Goal: Information Seeking & Learning: Learn about a topic

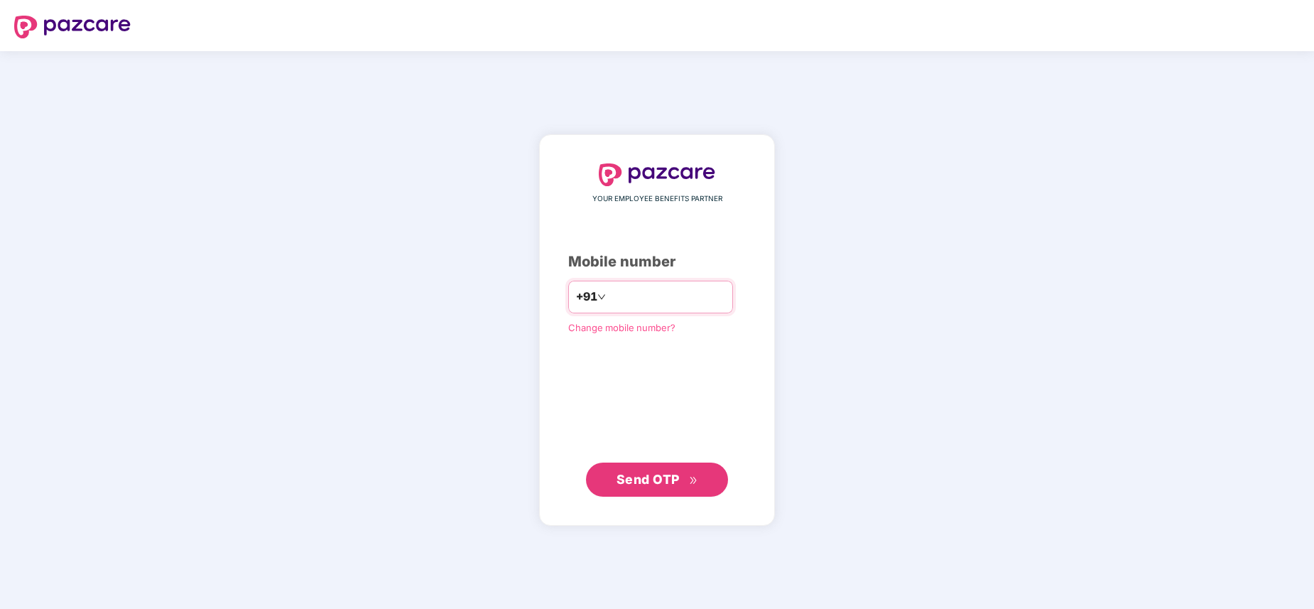
click at [627, 301] on input "number" at bounding box center [667, 297] width 117 height 23
type input "**********"
click at [653, 487] on span "Send OTP" at bounding box center [658, 480] width 82 height 20
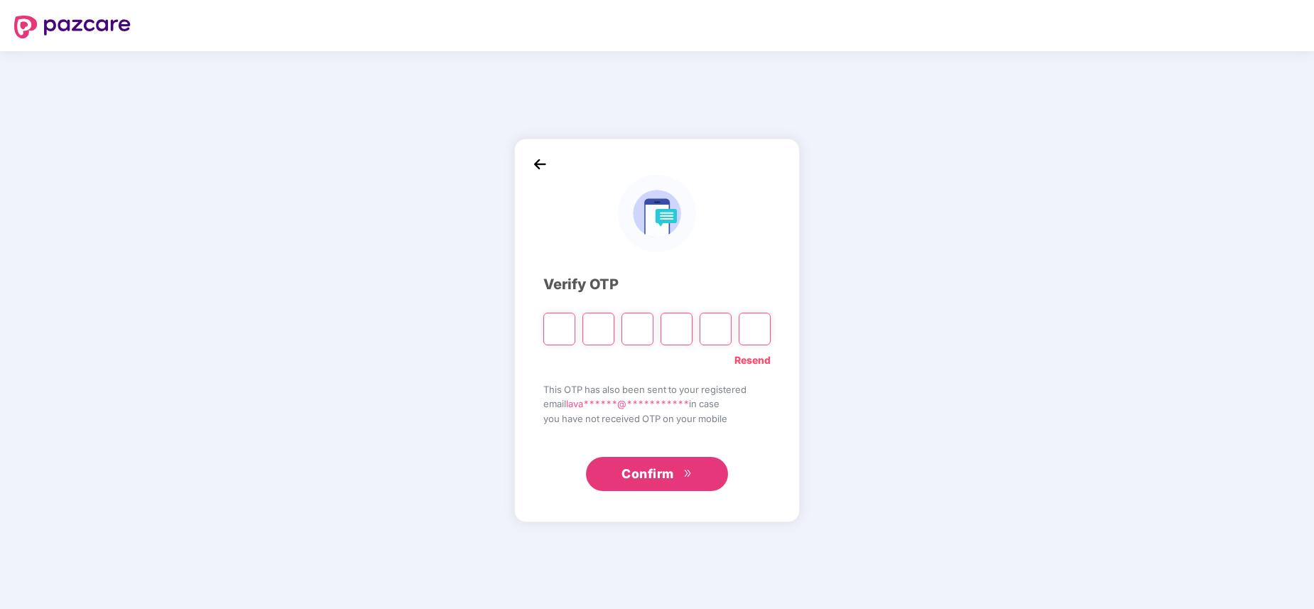
type input "*"
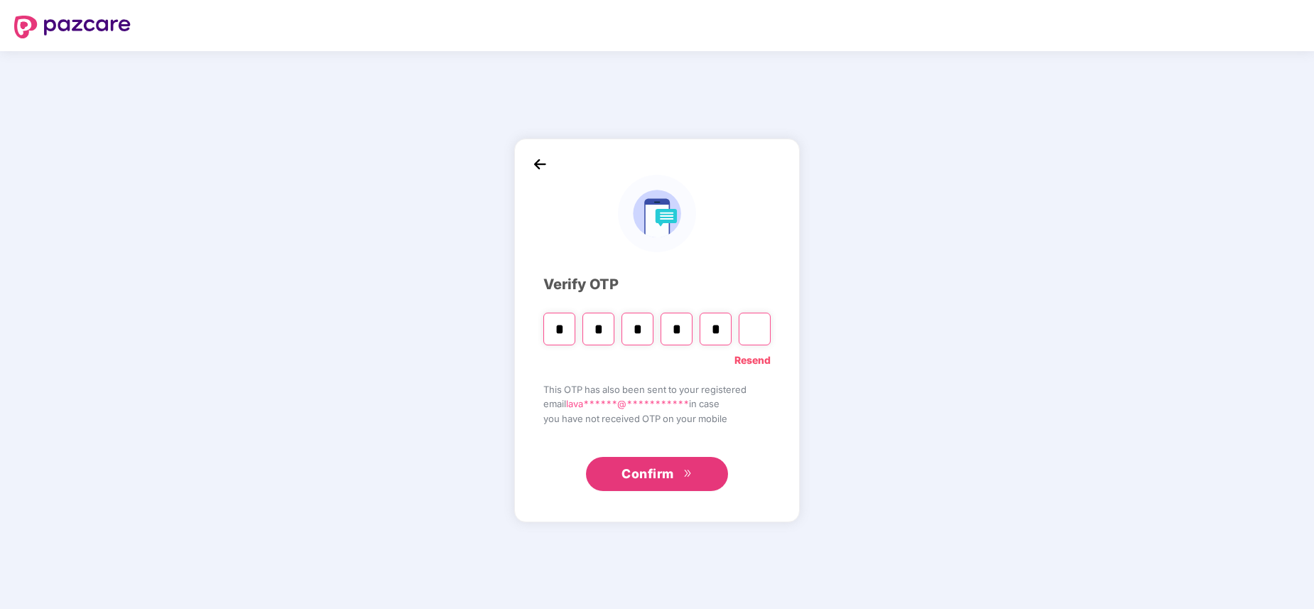
type input "*"
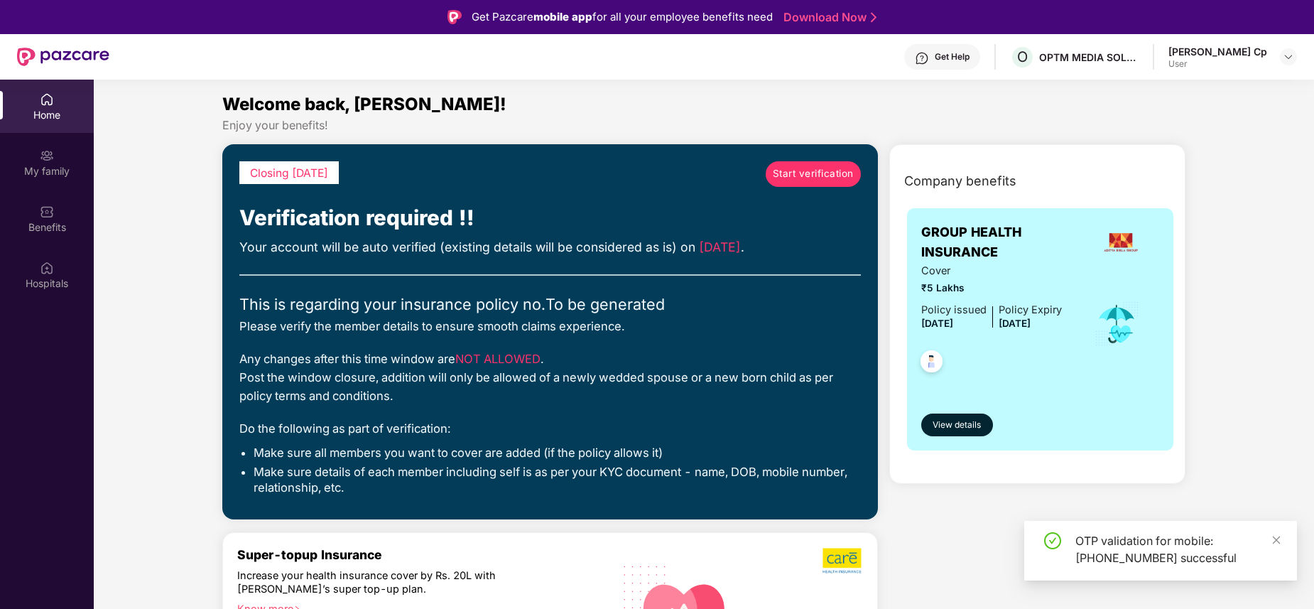
click at [816, 171] on span "Start verification" at bounding box center [813, 173] width 81 height 15
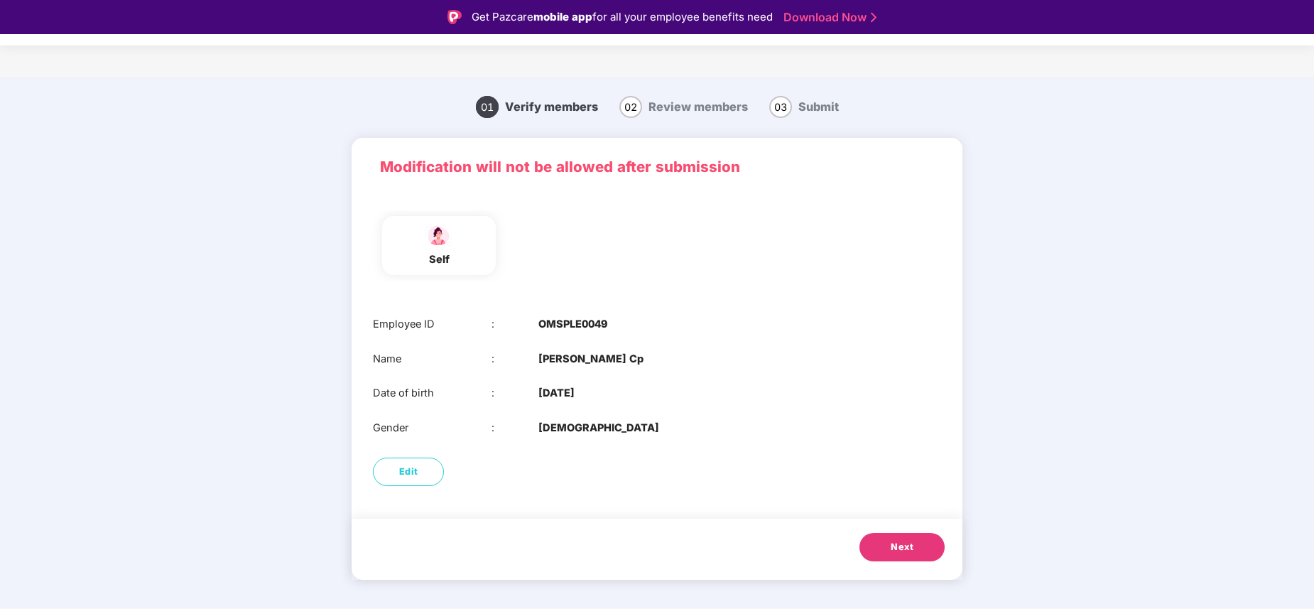
click at [597, 362] on b "Lavanya Cp" at bounding box center [590, 359] width 105 height 16
click at [421, 470] on button "Edit" at bounding box center [408, 472] width 71 height 28
select select "******"
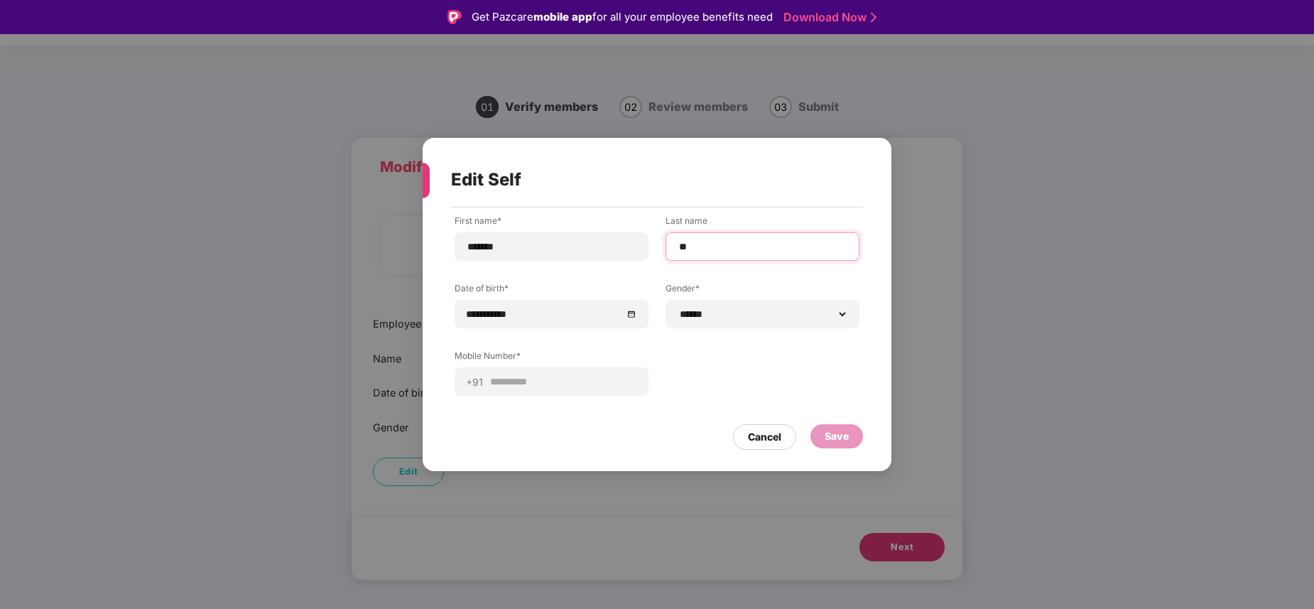
click at [708, 248] on input "**" at bounding box center [763, 246] width 170 height 15
type input "**"
click at [846, 441] on div "Save" at bounding box center [837, 436] width 24 height 16
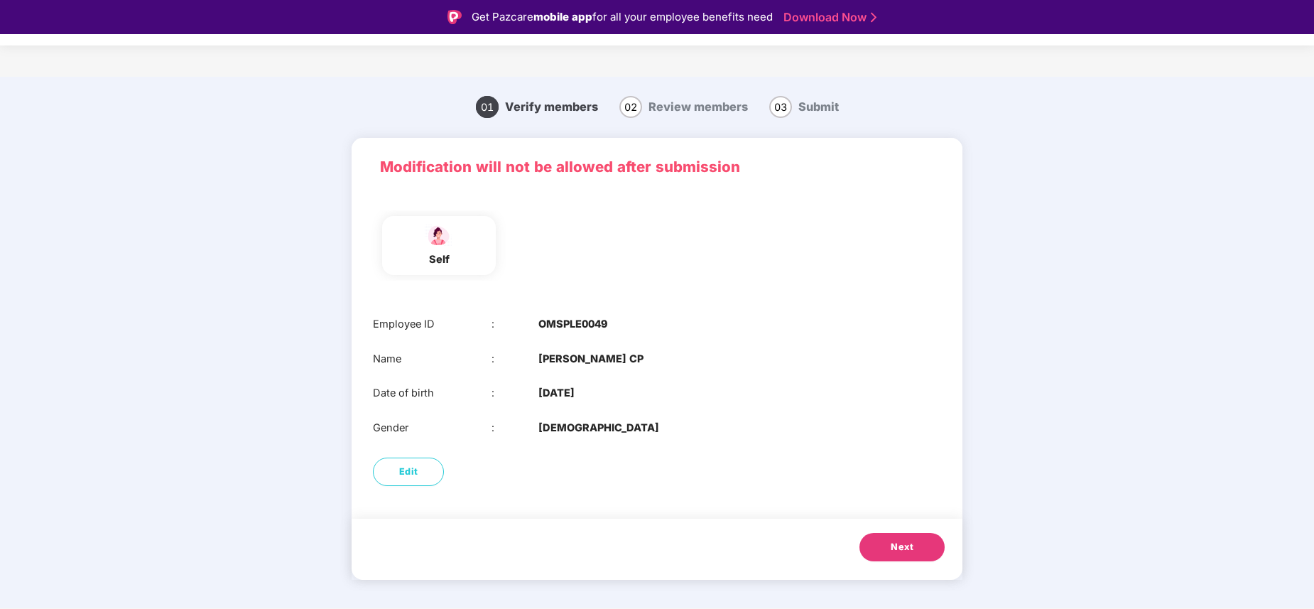
click at [900, 543] on span "Next" at bounding box center [902, 547] width 23 height 14
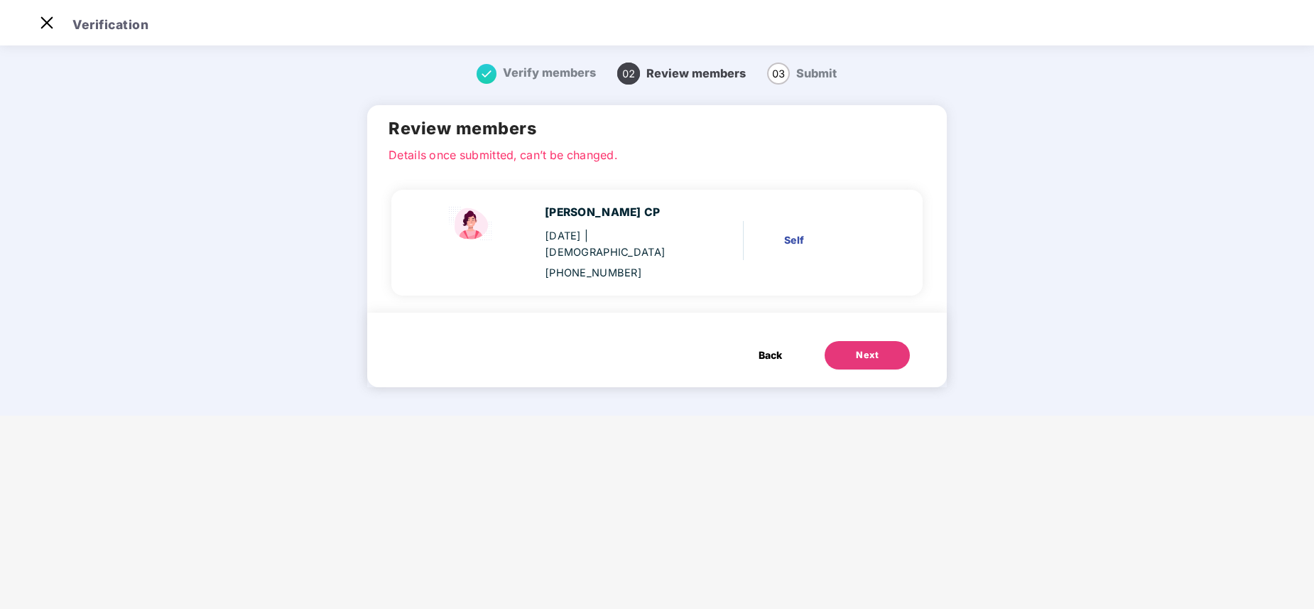
click at [858, 348] on button "Next" at bounding box center [867, 355] width 85 height 28
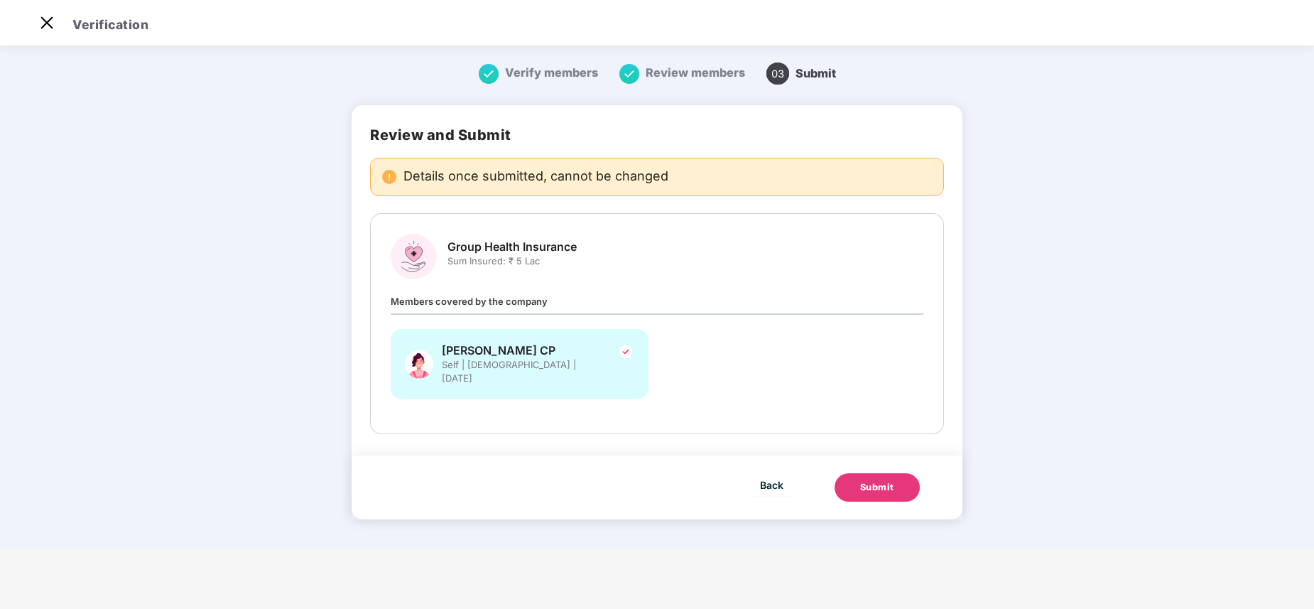
click at [883, 480] on div "Submit" at bounding box center [877, 487] width 34 height 14
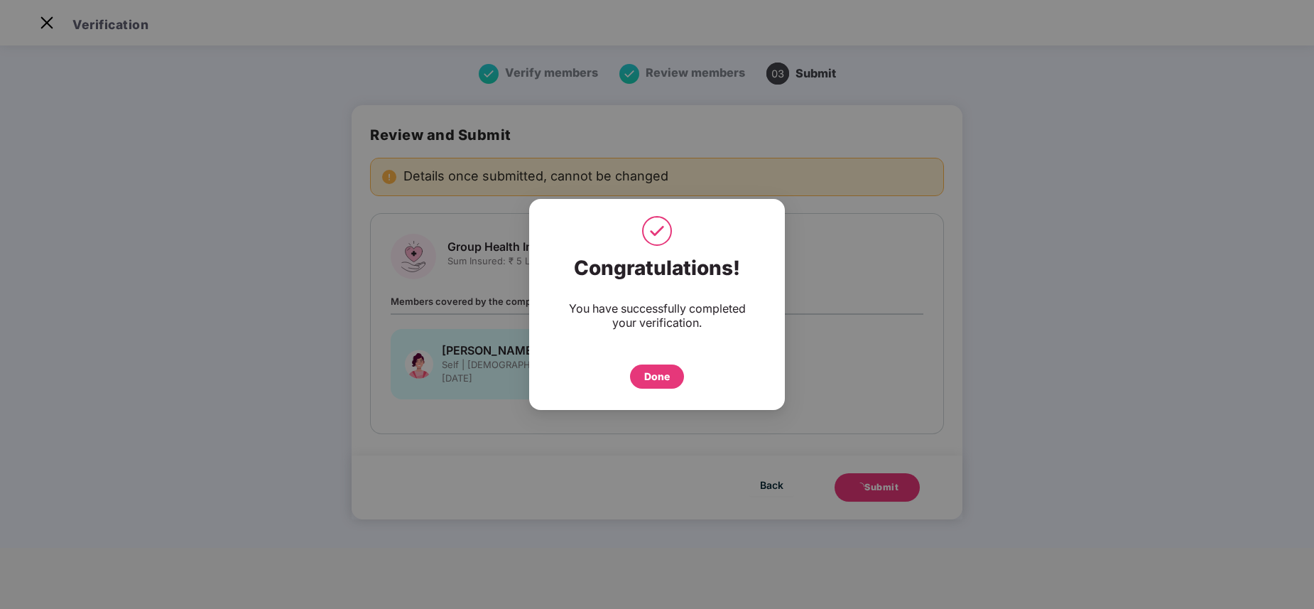
click at [665, 377] on div "Done" at bounding box center [657, 377] width 26 height 16
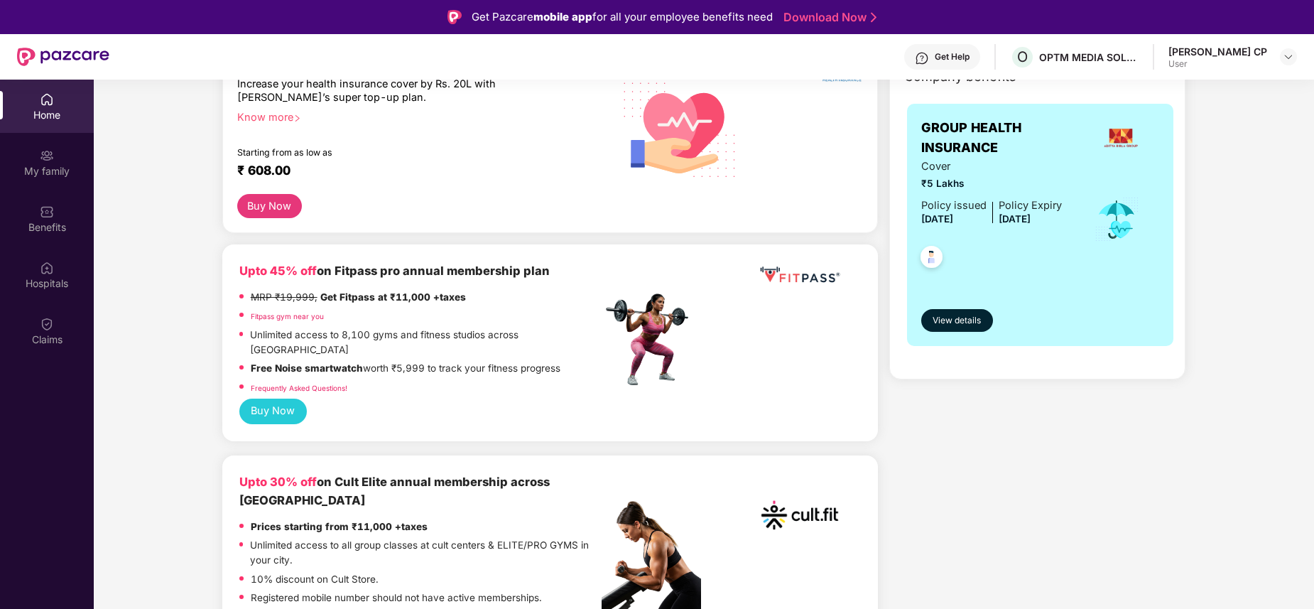
scroll to position [362, 0]
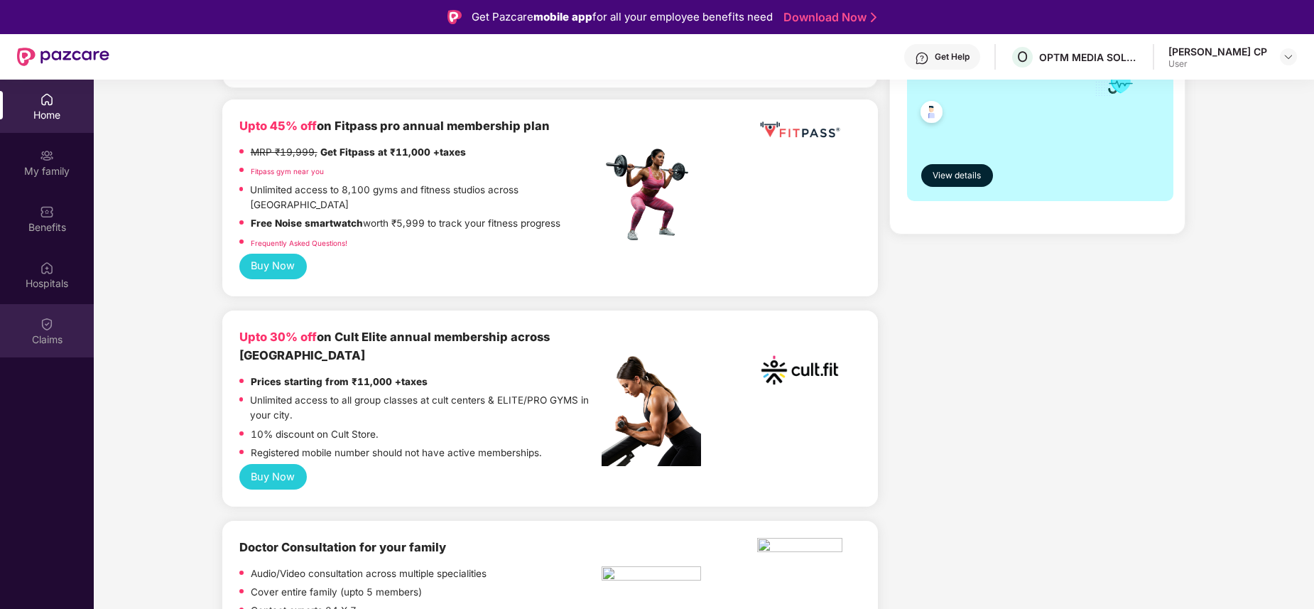
click at [48, 313] on div "Claims" at bounding box center [47, 330] width 94 height 53
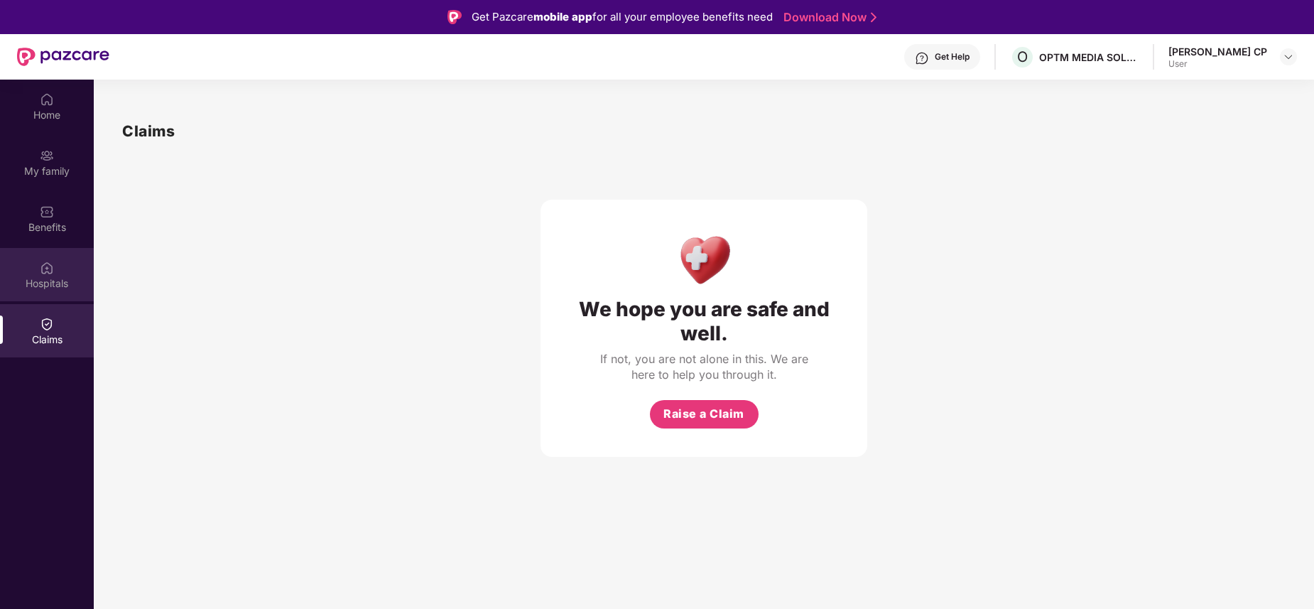
click at [45, 298] on div "Hospitals" at bounding box center [47, 274] width 94 height 53
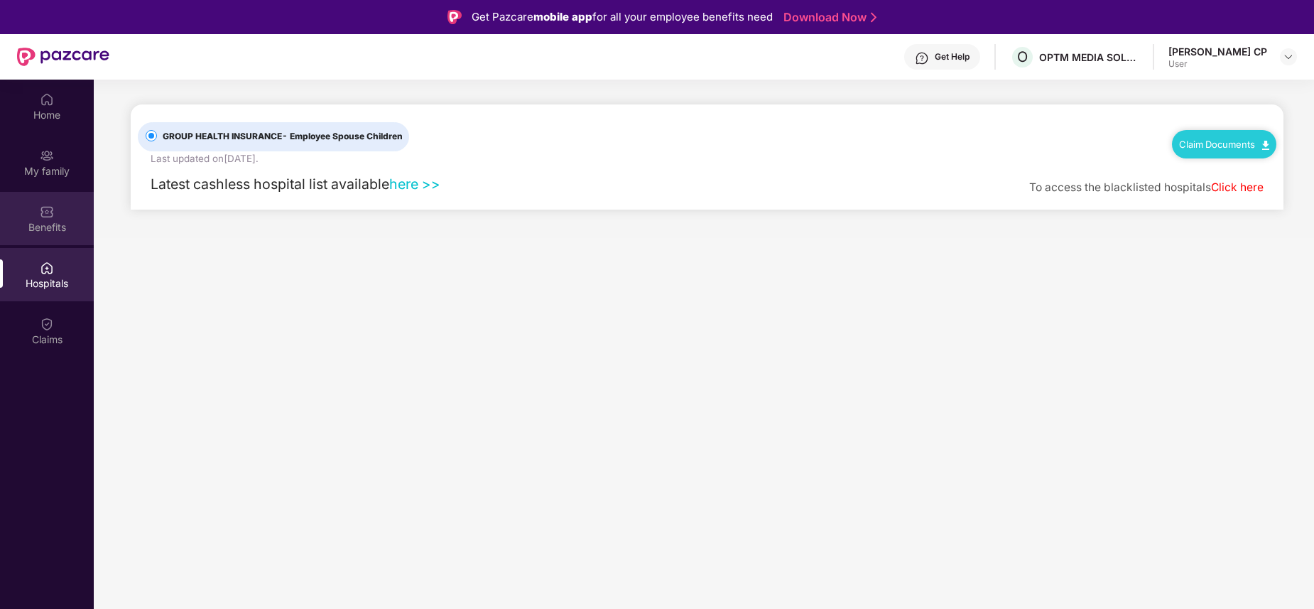
click at [40, 209] on img at bounding box center [47, 212] width 14 height 14
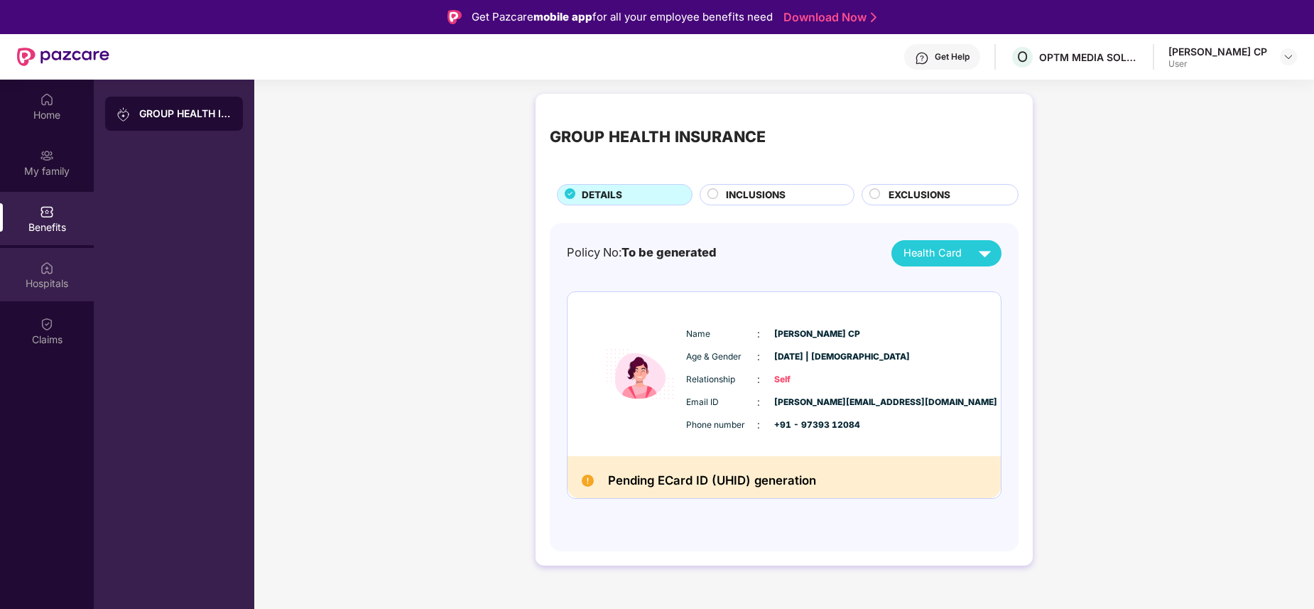
click at [42, 277] on div "Hospitals" at bounding box center [47, 283] width 94 height 14
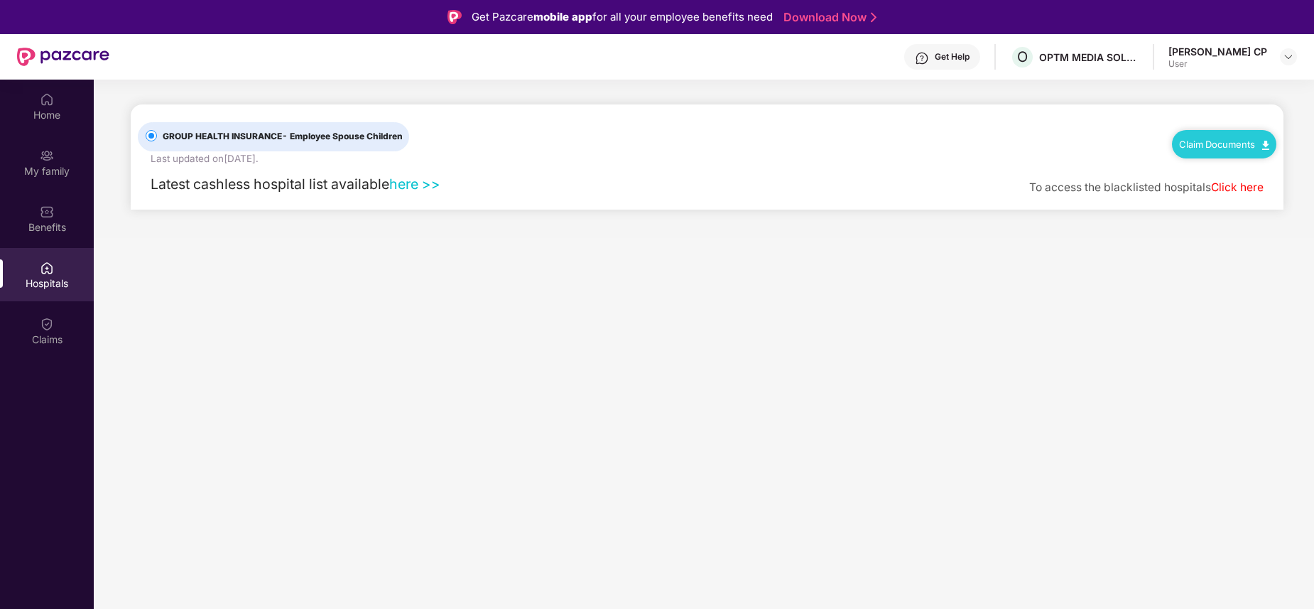
drag, startPoint x: 1261, startPoint y: 145, endPoint x: 1257, endPoint y: 151, distance: 7.7
click at [1261, 146] on link "Claim Documents" at bounding box center [1224, 144] width 90 height 11
click at [692, 288] on main "GROUP HEALTH INSURANCE - Employee Spouse Children Last updated on [DATE] . Clai…" at bounding box center [704, 384] width 1220 height 609
click at [1237, 145] on link "Claim Documents" at bounding box center [1224, 144] width 90 height 11
click at [1221, 174] on link "Claim Form" at bounding box center [1230, 169] width 92 height 31
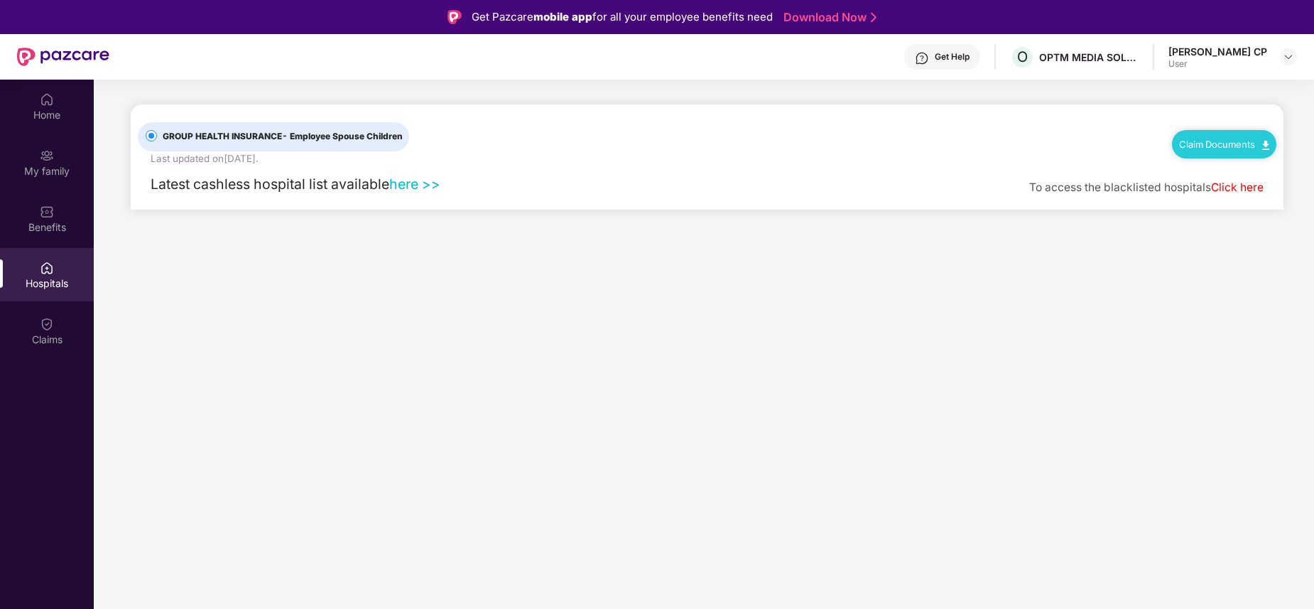
click at [1235, 151] on div "Claim Documents" at bounding box center [1224, 144] width 104 height 28
click at [1254, 147] on link "Claim Documents" at bounding box center [1224, 144] width 90 height 11
click at [1217, 197] on link "Claim Process" at bounding box center [1230, 198] width 92 height 31
click at [402, 183] on link "here >>" at bounding box center [414, 183] width 51 height 17
click at [60, 238] on div "Benefits" at bounding box center [47, 218] width 94 height 53
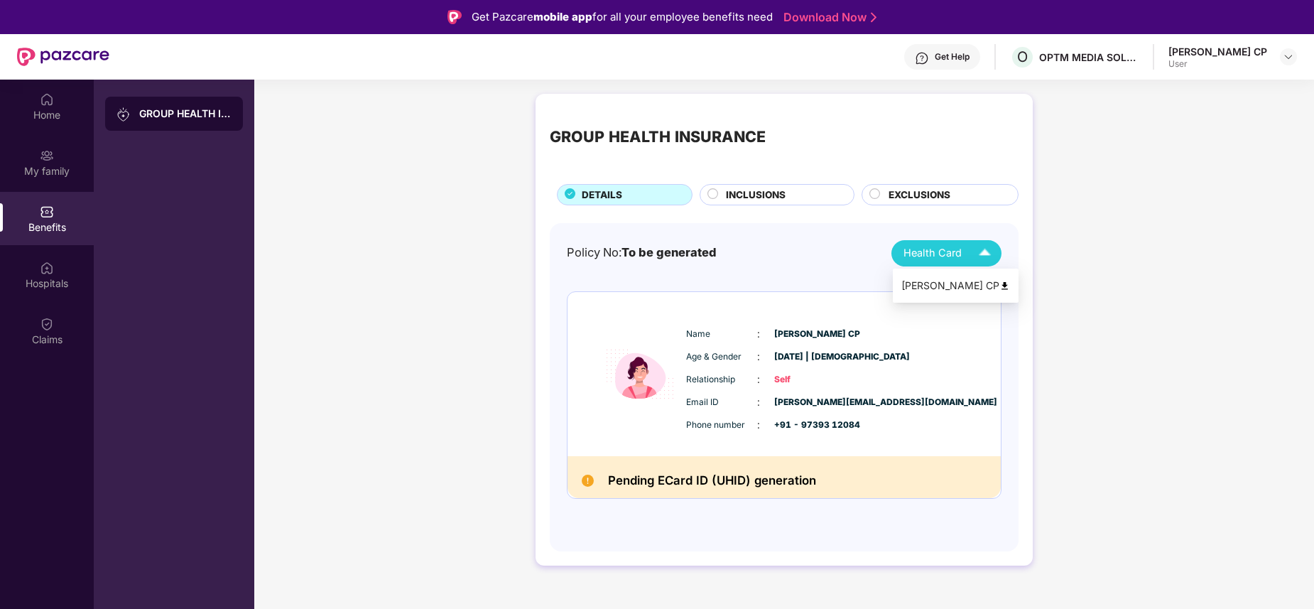
click at [985, 259] on img at bounding box center [985, 253] width 25 height 25
click at [1112, 264] on div "GROUP HEALTH INSURANCE DETAILS INCLUSIONS EXCLUSIONS Policy No: To be generated…" at bounding box center [784, 337] width 1060 height 500
click at [735, 195] on span "INCLUSIONS" at bounding box center [756, 195] width 60 height 15
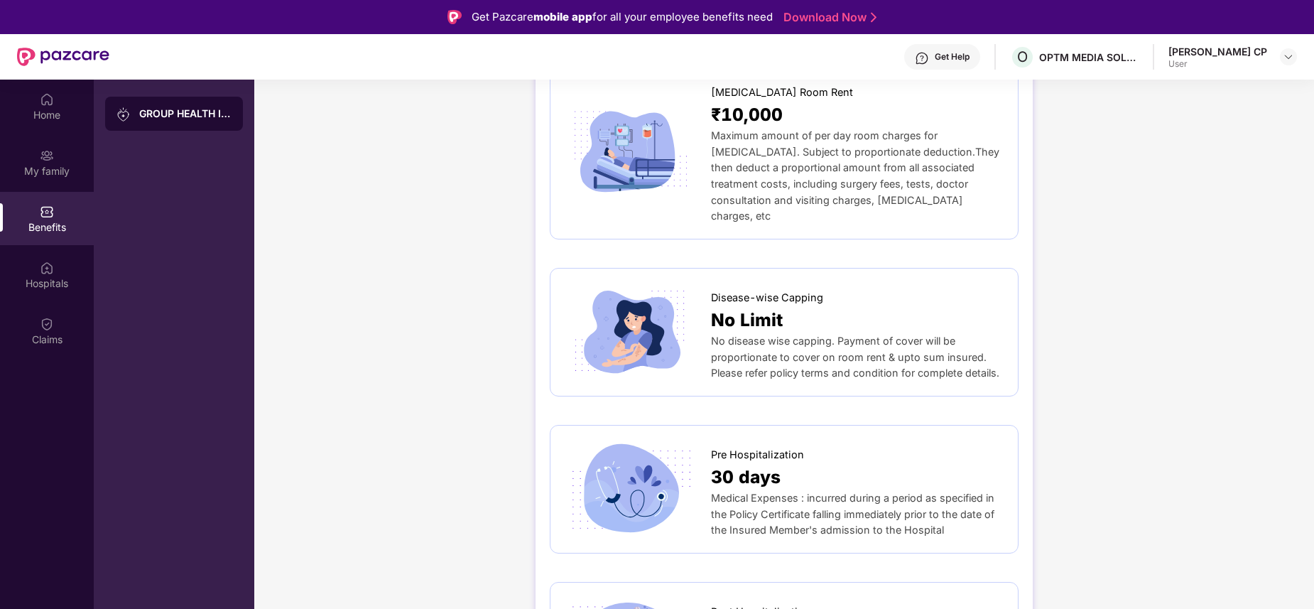
scroll to position [290, 0]
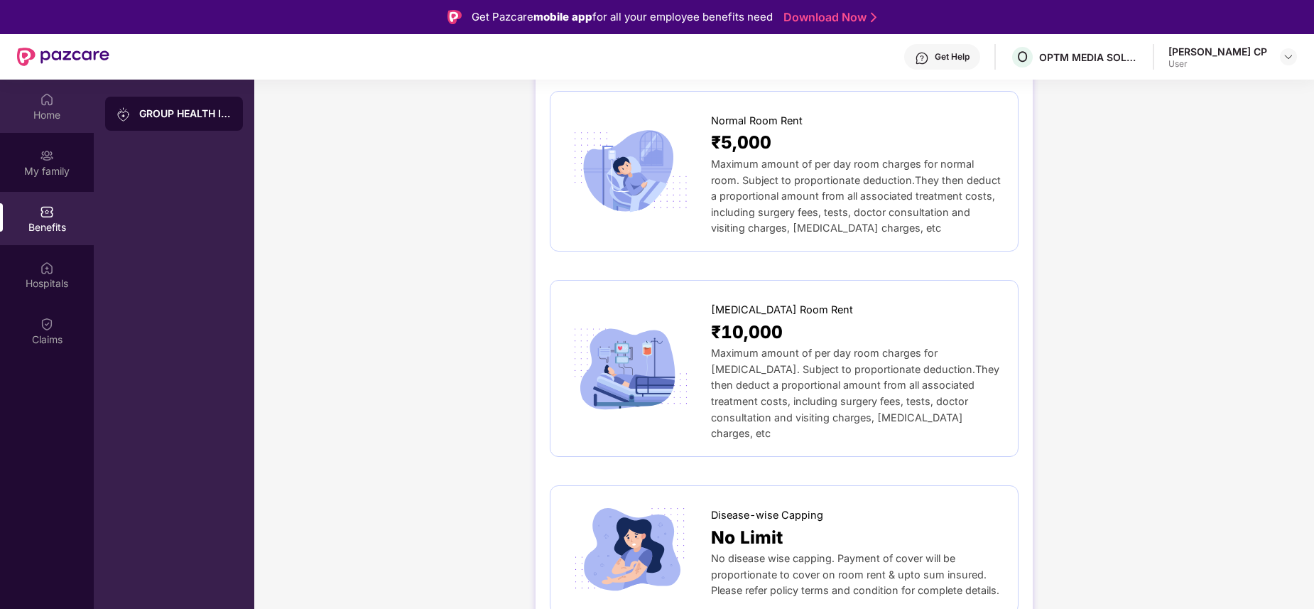
click at [53, 112] on div "Home" at bounding box center [47, 115] width 94 height 14
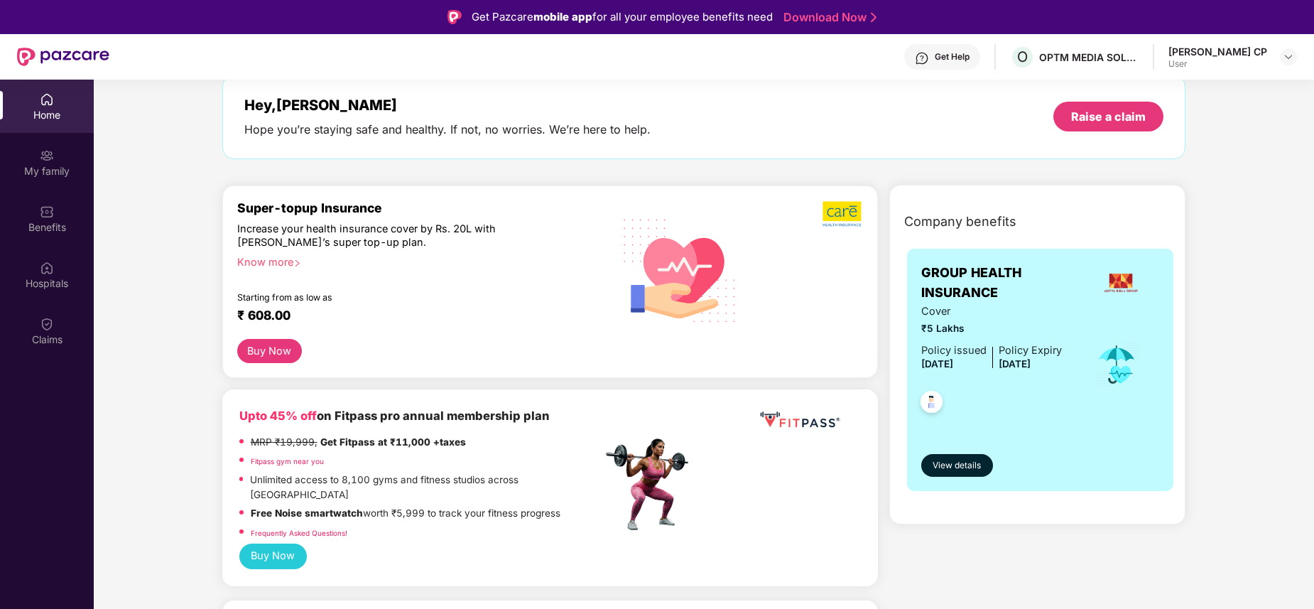
scroll to position [0, 0]
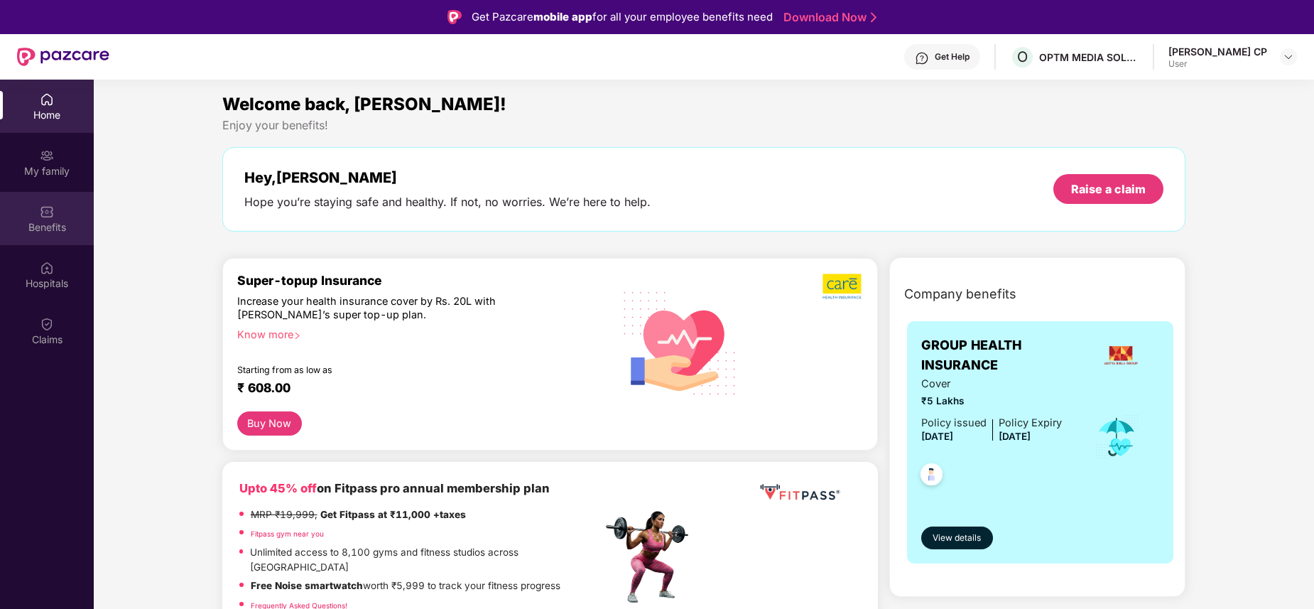
click at [46, 219] on img at bounding box center [47, 212] width 14 height 14
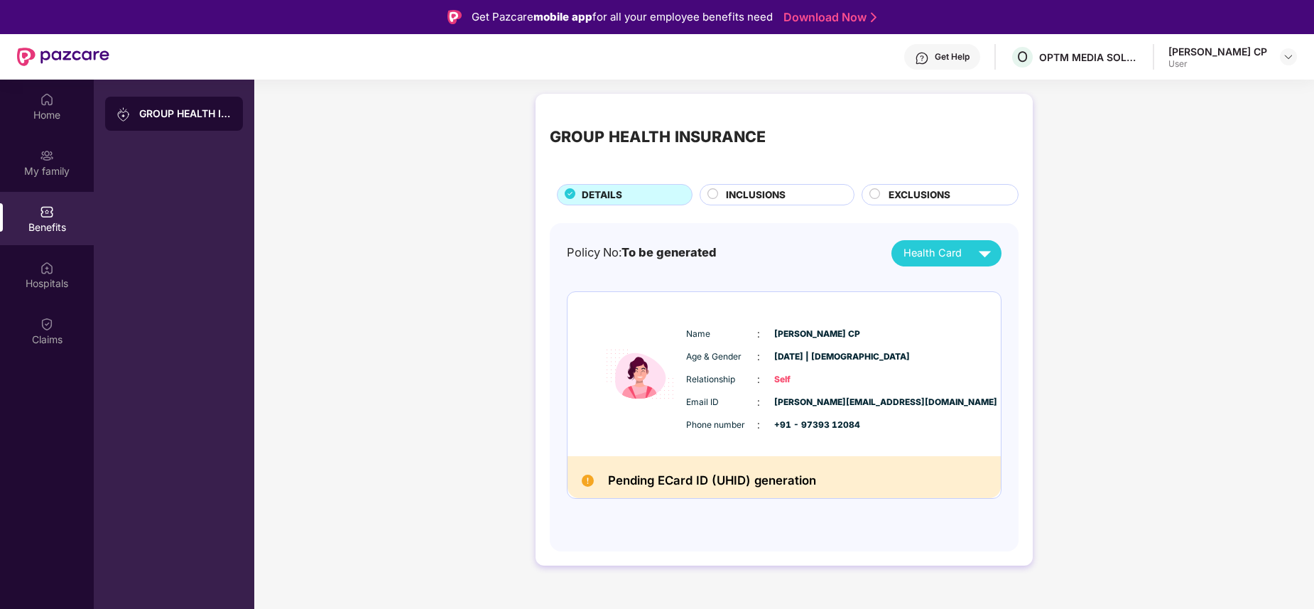
click at [406, 396] on div "GROUP HEALTH INSURANCE DETAILS INCLUSIONS EXCLUSIONS Policy No: To be generated…" at bounding box center [784, 337] width 1060 height 500
click at [46, 170] on div "My family" at bounding box center [47, 171] width 94 height 14
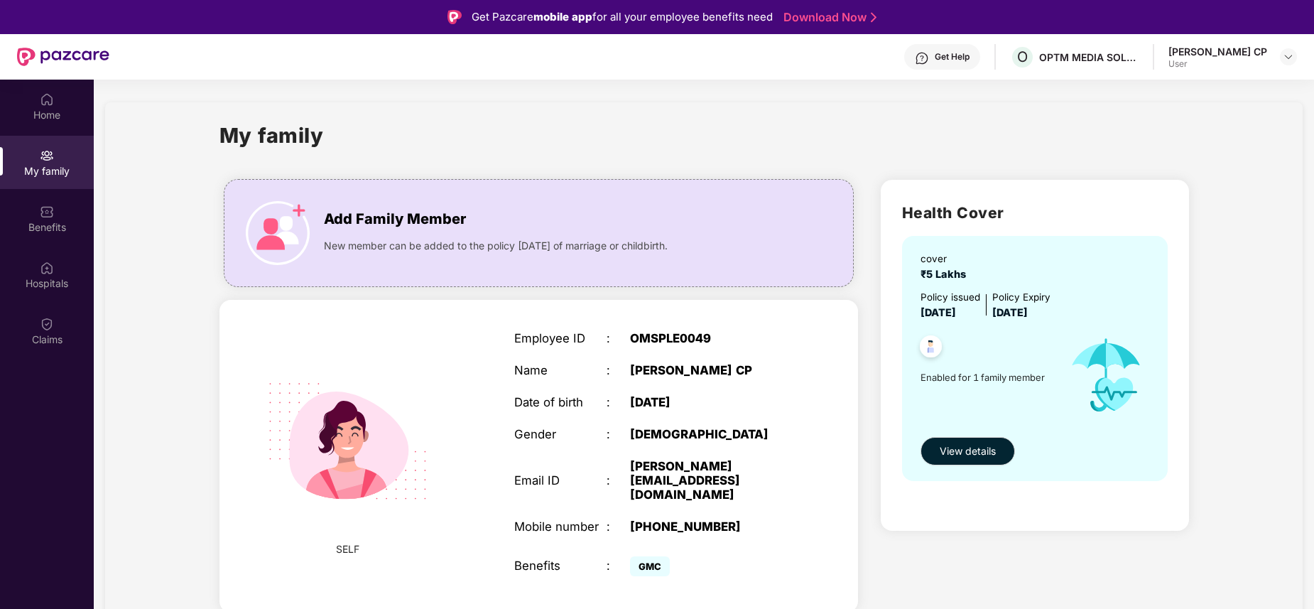
scroll to position [80, 0]
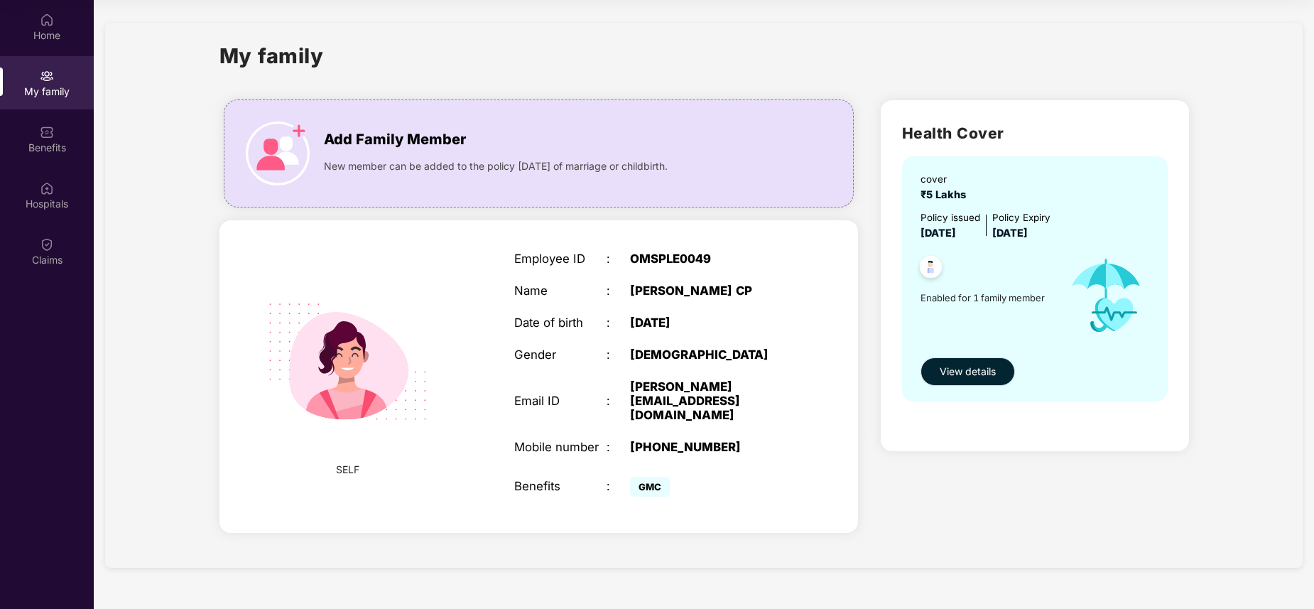
click at [963, 377] on span "View details" at bounding box center [968, 372] width 56 height 16
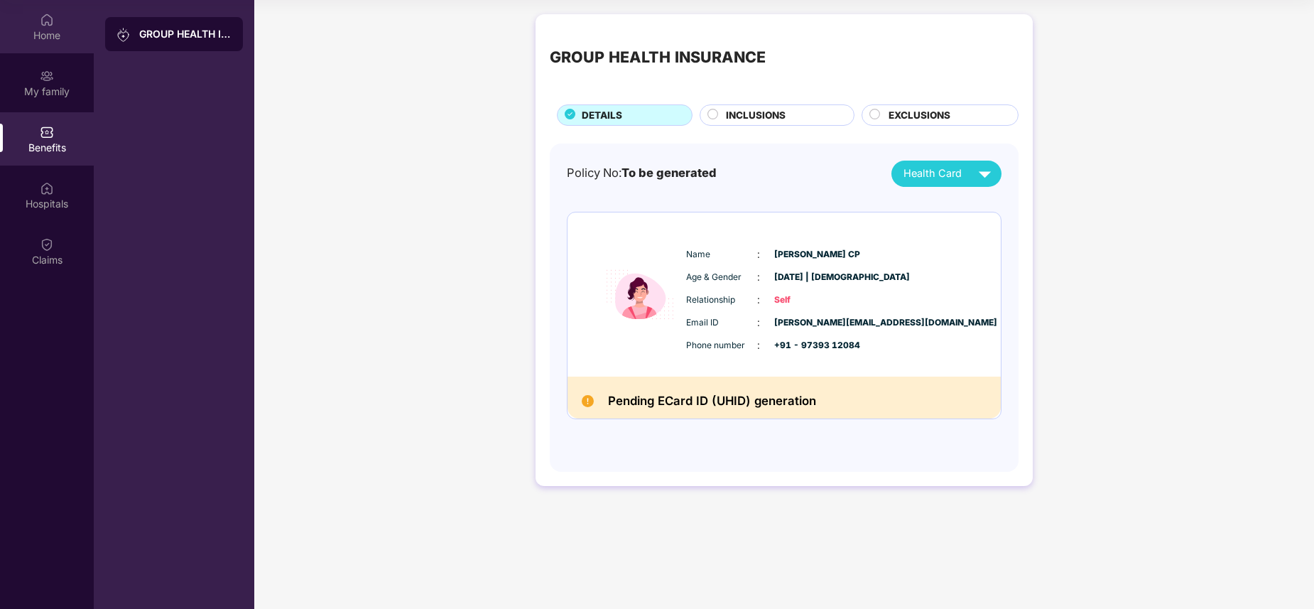
click at [53, 43] on div "Home" at bounding box center [47, 26] width 94 height 53
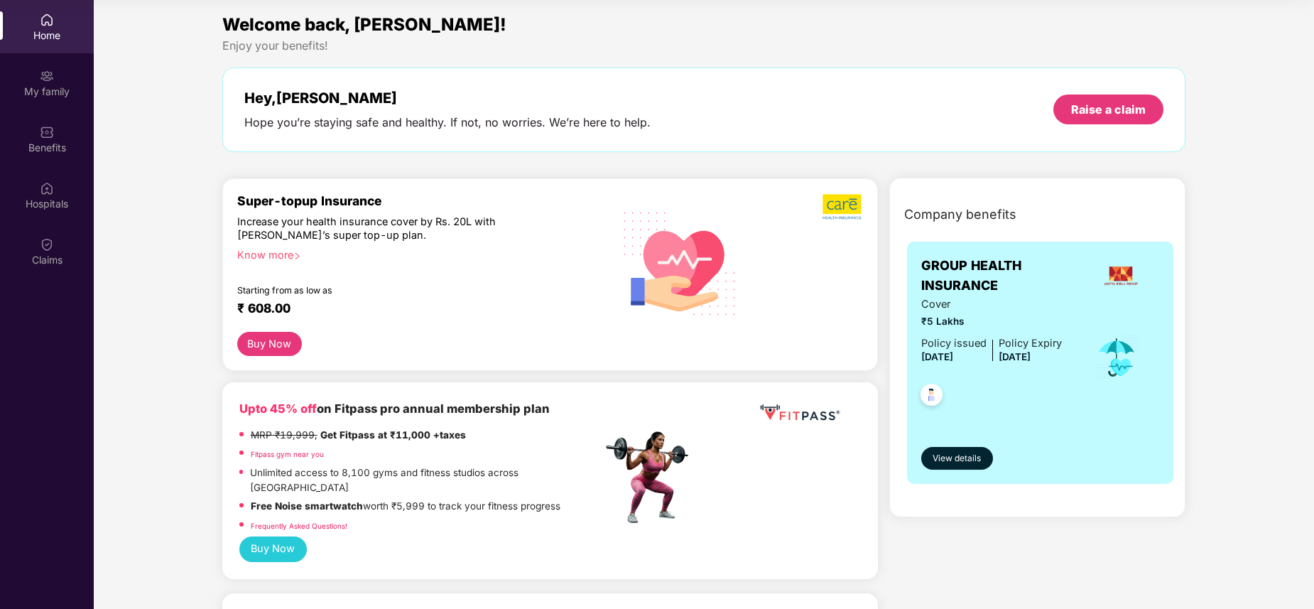
click at [259, 256] on div "Know more" at bounding box center [415, 253] width 357 height 10
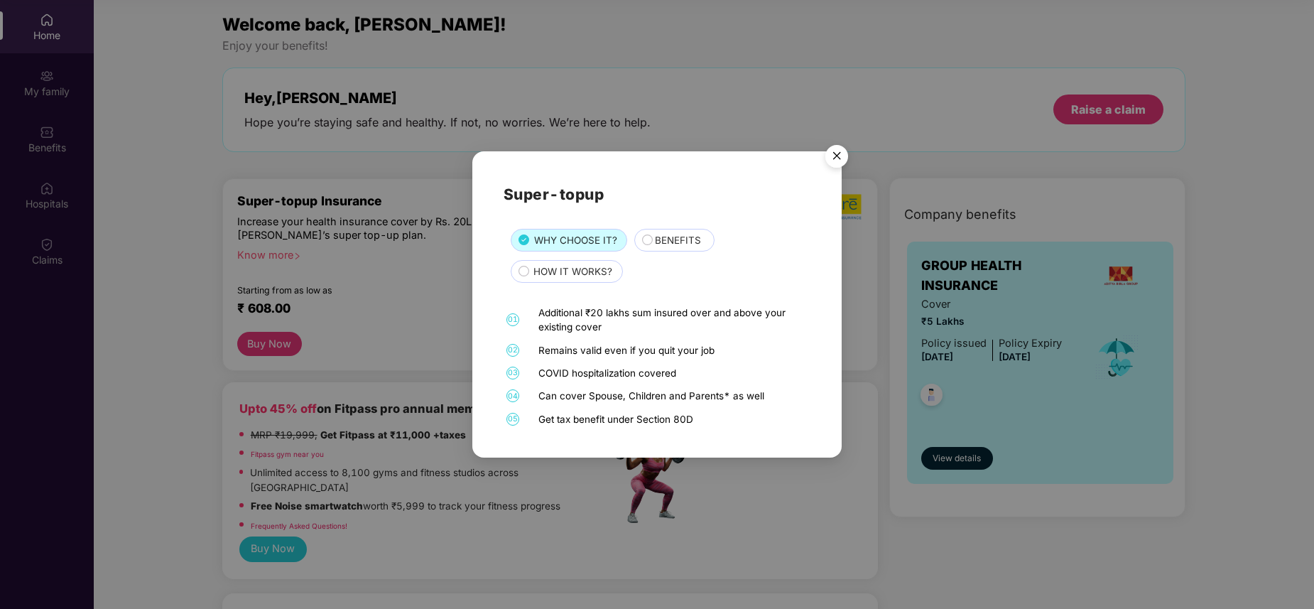
click at [835, 162] on img "Close" at bounding box center [837, 159] width 40 height 40
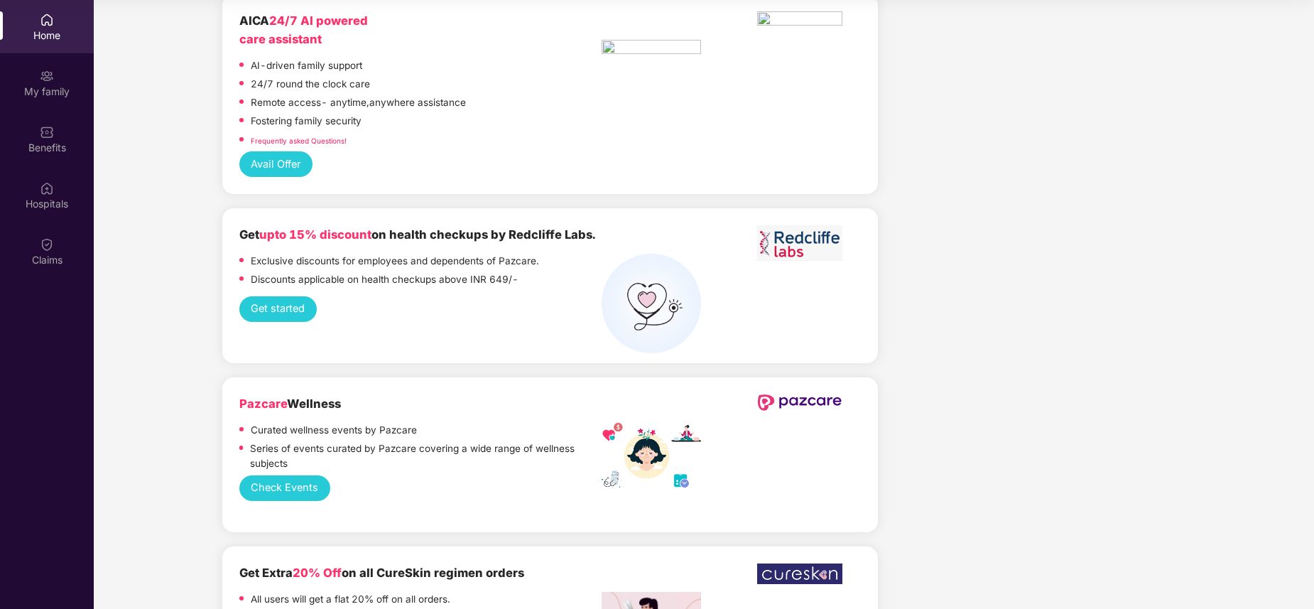
scroll to position [1358, 0]
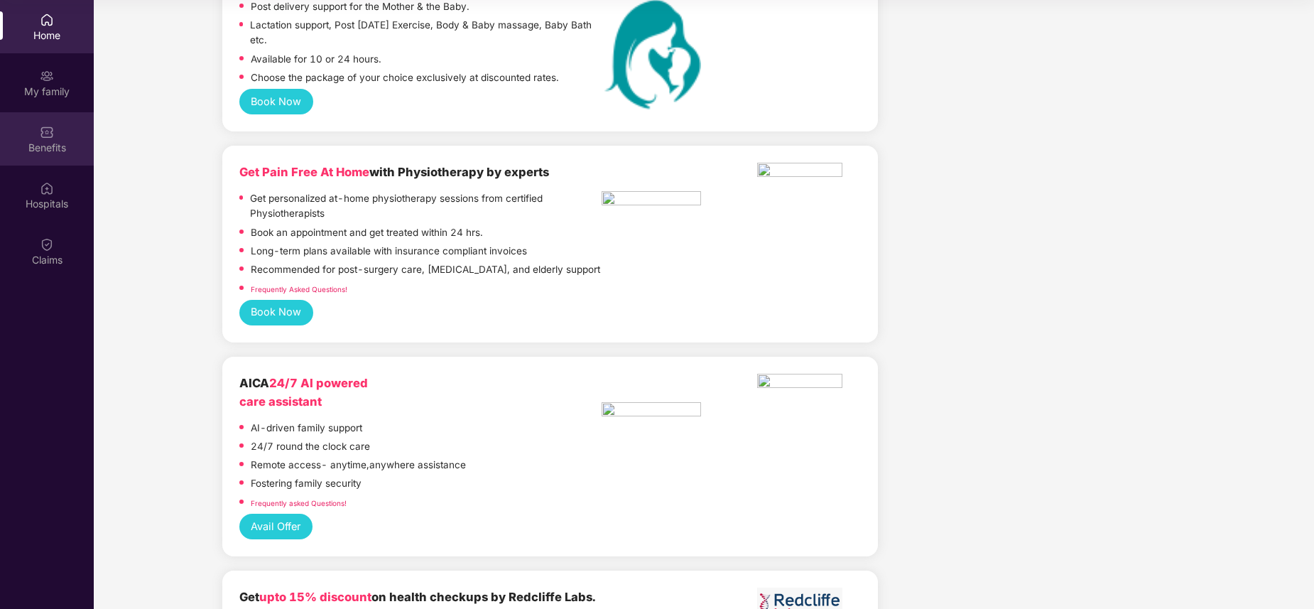
click at [45, 152] on div "Benefits" at bounding box center [47, 148] width 94 height 14
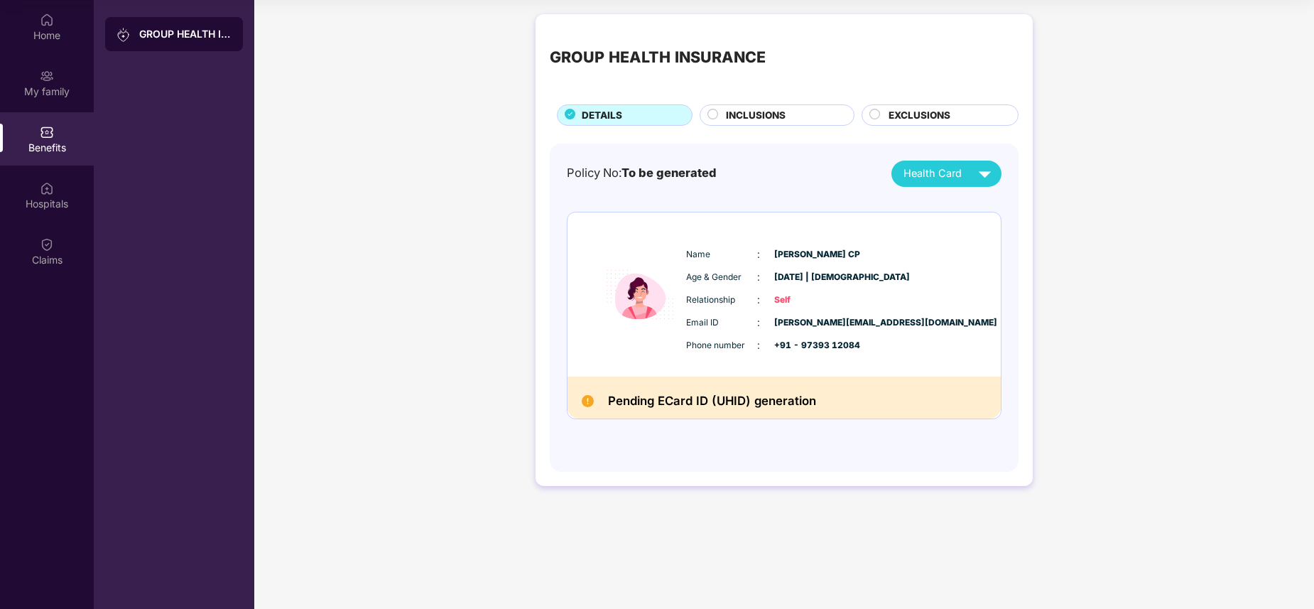
click at [720, 109] on div "INCLUSIONS" at bounding box center [783, 116] width 128 height 17
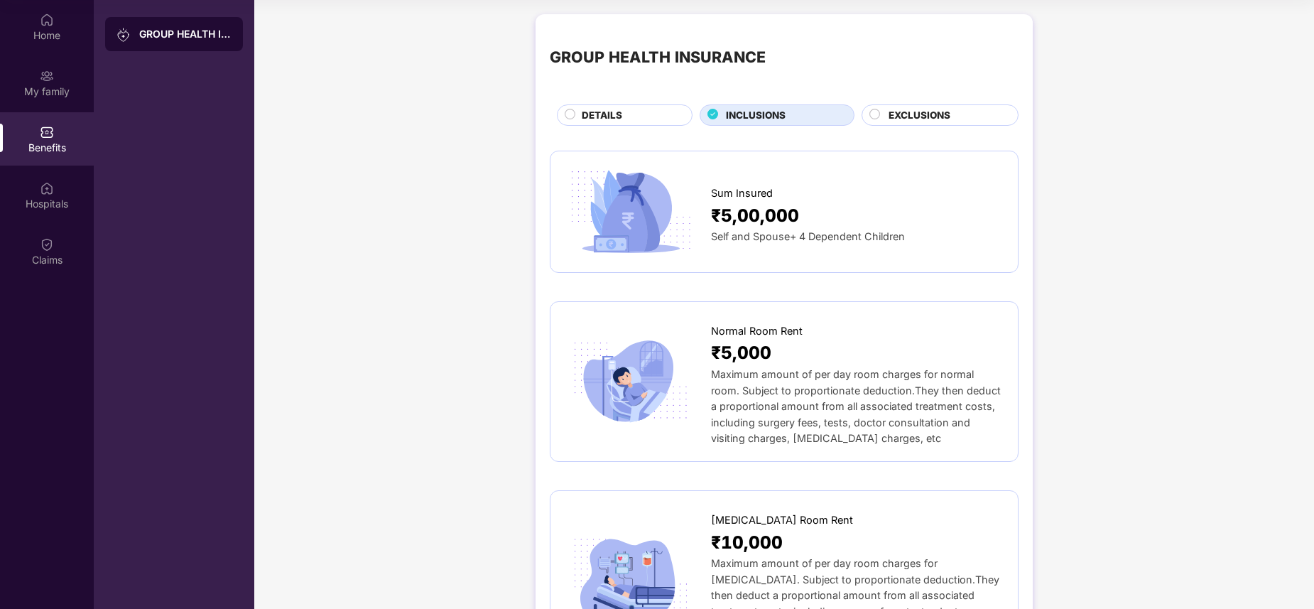
click at [889, 119] on span "EXCLUSIONS" at bounding box center [920, 115] width 62 height 15
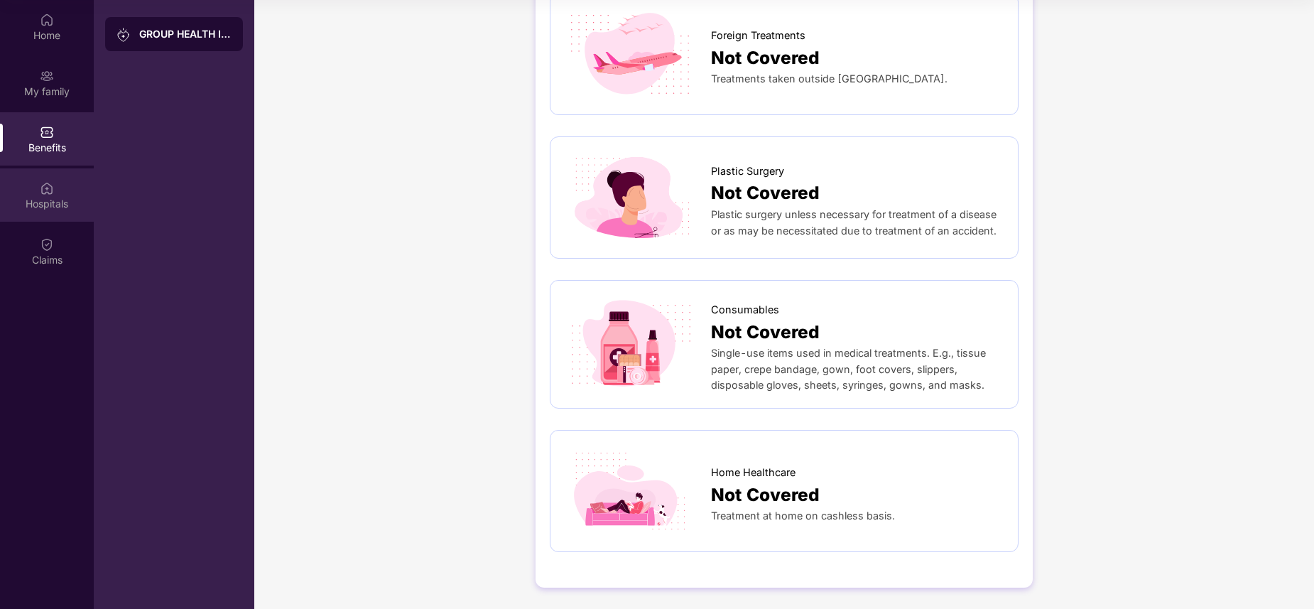
scroll to position [586, 0]
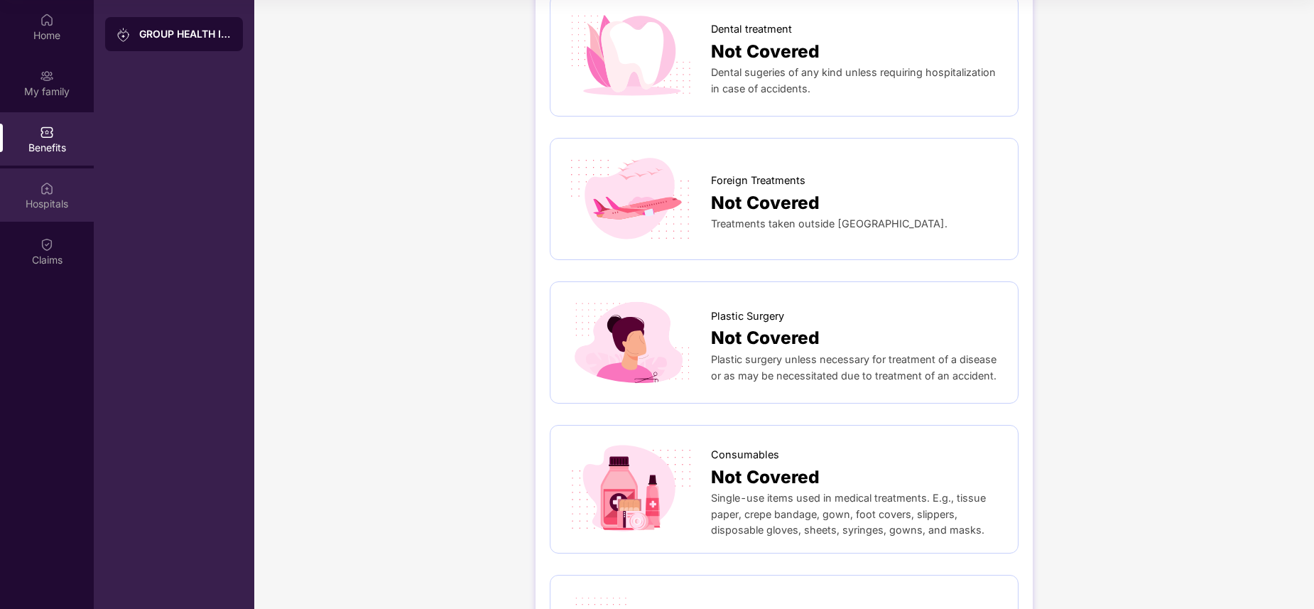
click at [70, 195] on div "Hospitals" at bounding box center [47, 194] width 94 height 53
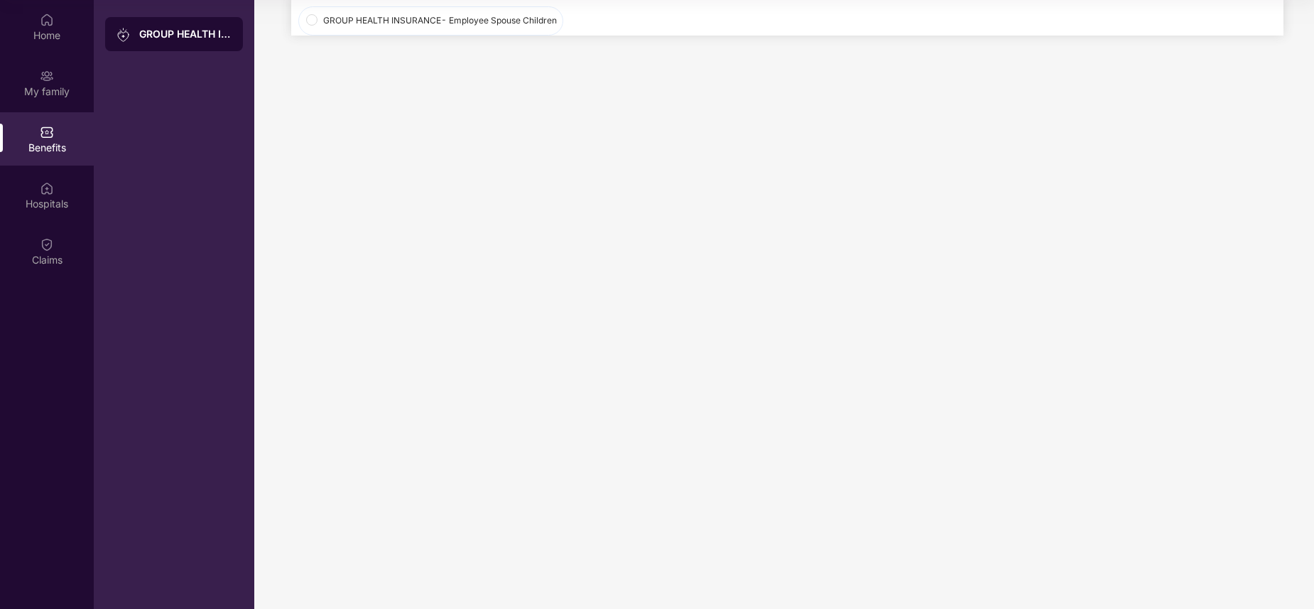
scroll to position [0, 0]
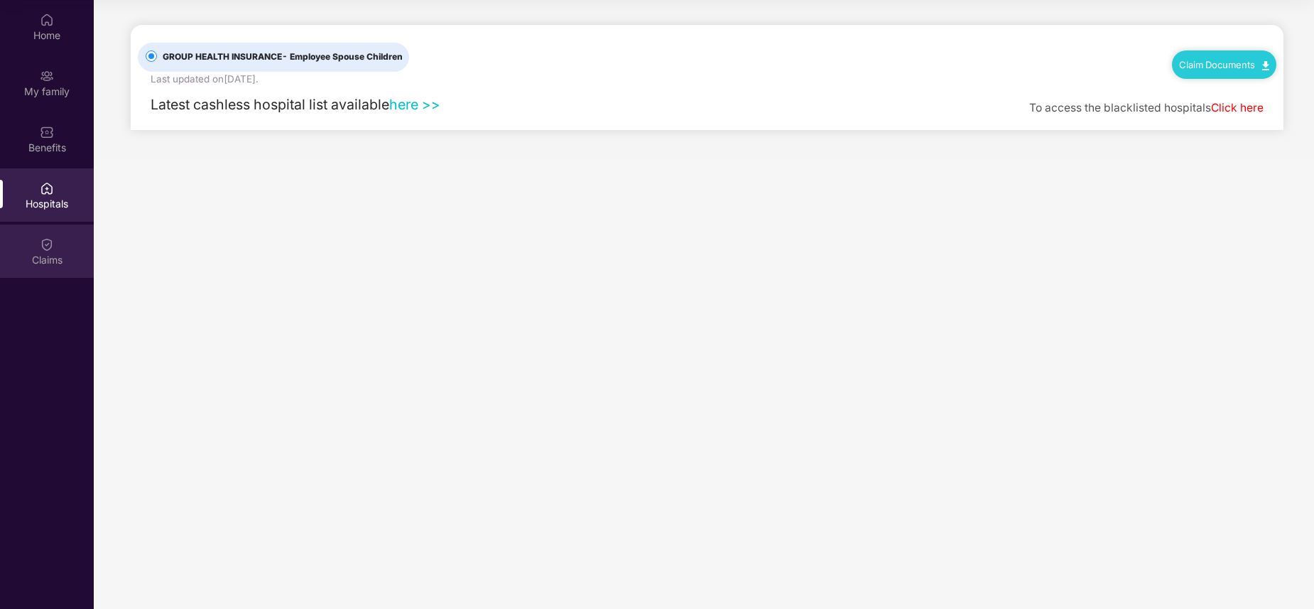
click at [52, 254] on div "Claims" at bounding box center [47, 260] width 94 height 14
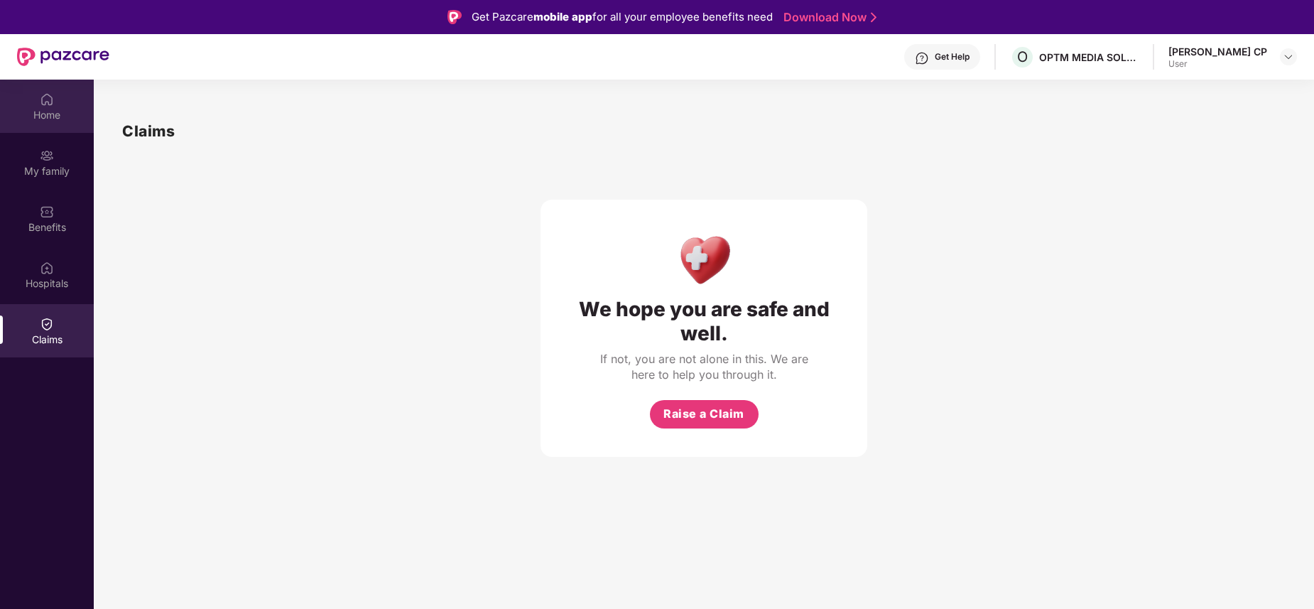
click at [48, 112] on div "Home" at bounding box center [47, 115] width 94 height 14
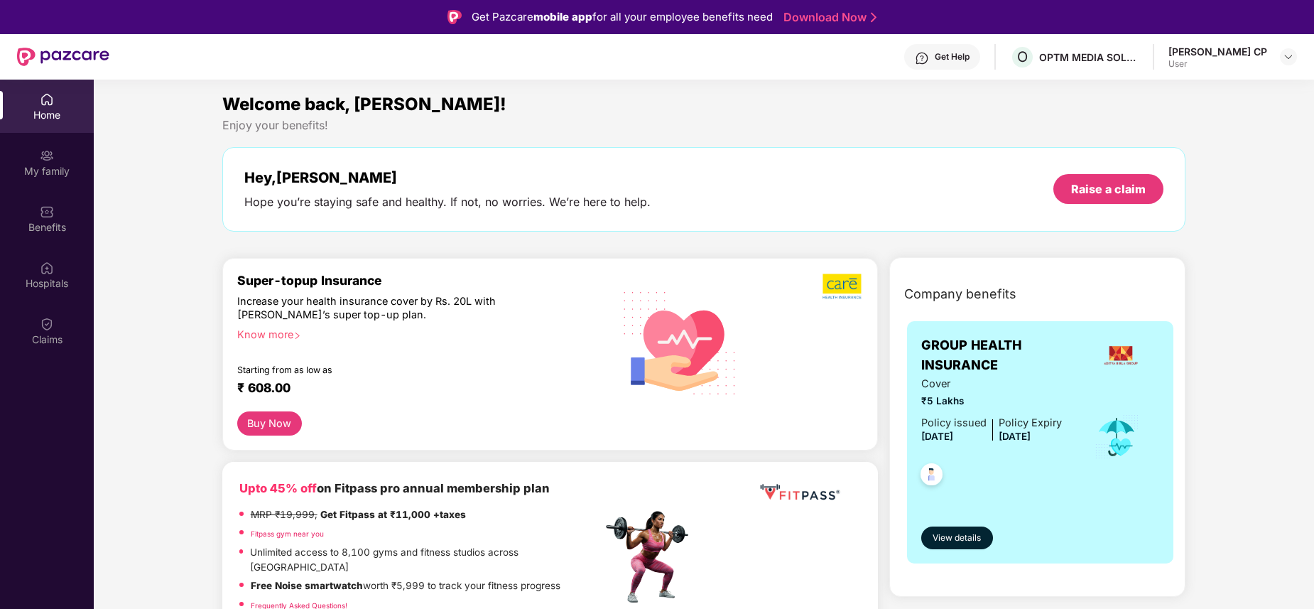
click at [1278, 65] on div "[PERSON_NAME] CP User" at bounding box center [1233, 57] width 129 height 25
click at [1279, 58] on div "[PERSON_NAME] CP User" at bounding box center [1233, 57] width 129 height 25
click at [1286, 59] on img at bounding box center [1288, 56] width 11 height 11
click at [1178, 96] on div "Logout" at bounding box center [1222, 91] width 185 height 28
